Goal: Transaction & Acquisition: Purchase product/service

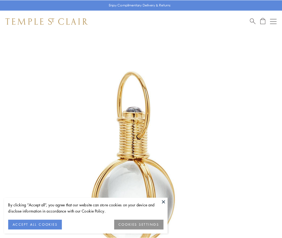
scroll to position [140, 0]
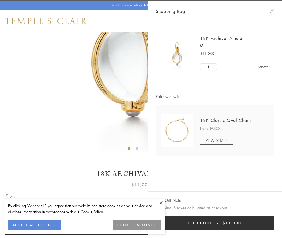
click at [215, 223] on button "Checkout $11,000" at bounding box center [215, 223] width 118 height 14
